Goal: Navigation & Orientation: Find specific page/section

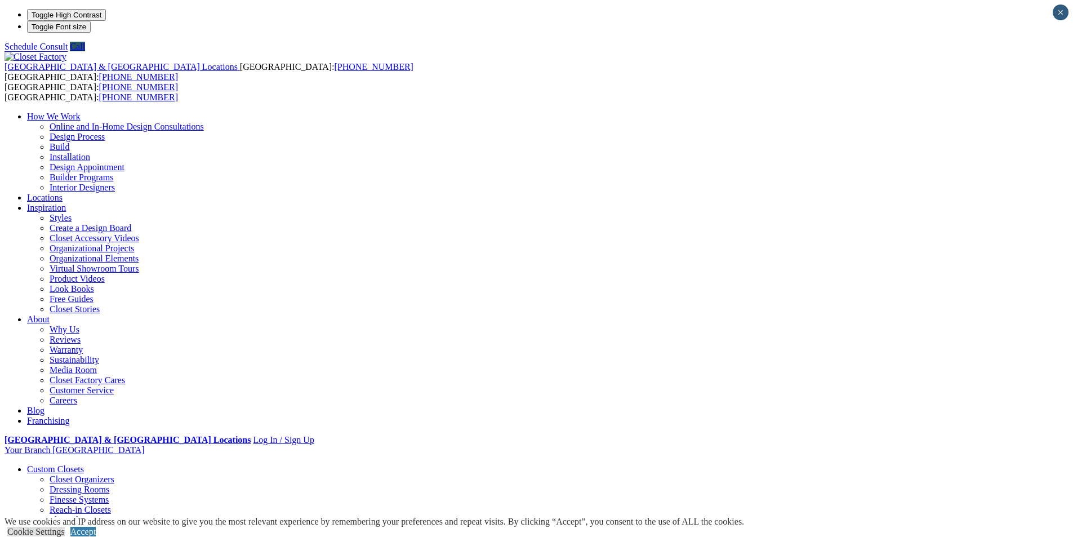
click at [107, 525] on link "Walk-in Closets" at bounding box center [78, 530] width 57 height 10
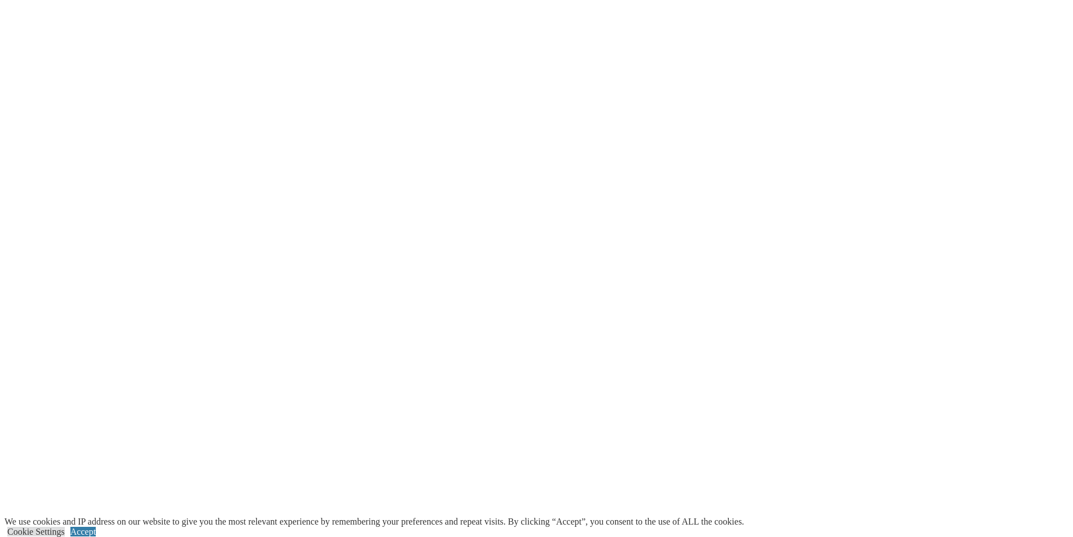
scroll to position [2816, 0]
